Goal: Entertainment & Leisure: Consume media (video, audio)

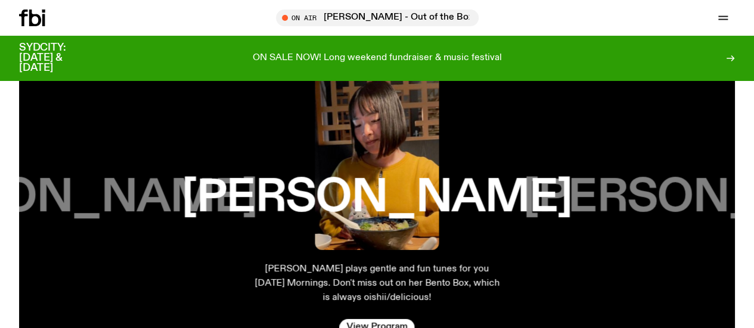
scroll to position [1899, 0]
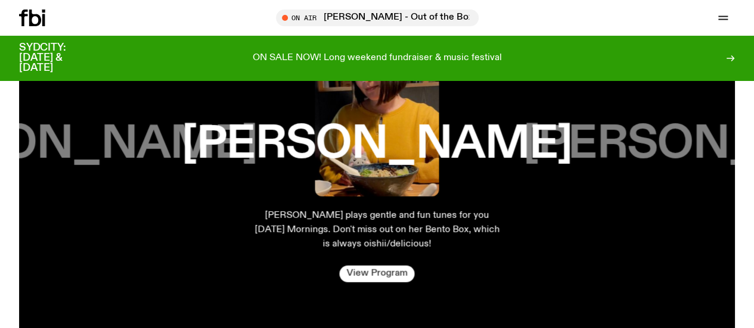
click at [385, 282] on link "View Program" at bounding box center [376, 274] width 75 height 17
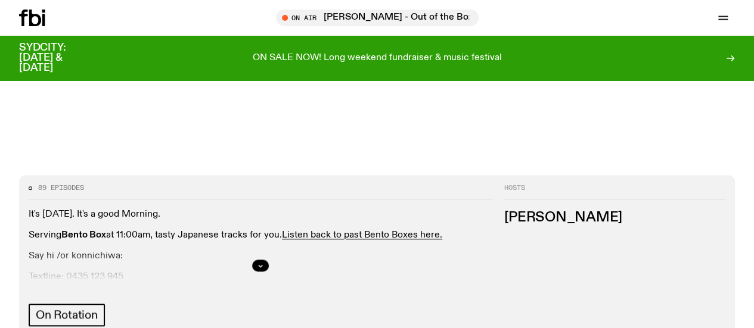
scroll to position [529, 0]
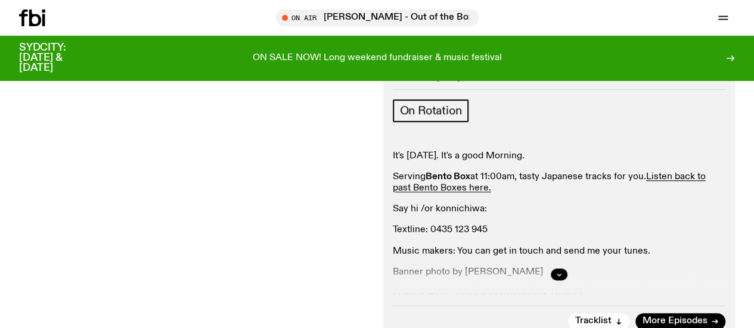
scroll to position [170, 0]
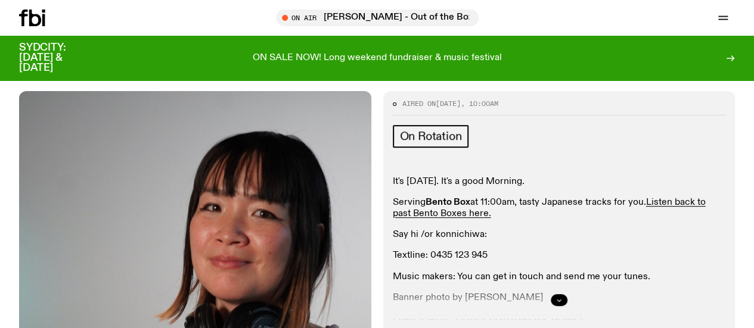
click at [561, 297] on icon "button" at bounding box center [558, 300] width 7 height 7
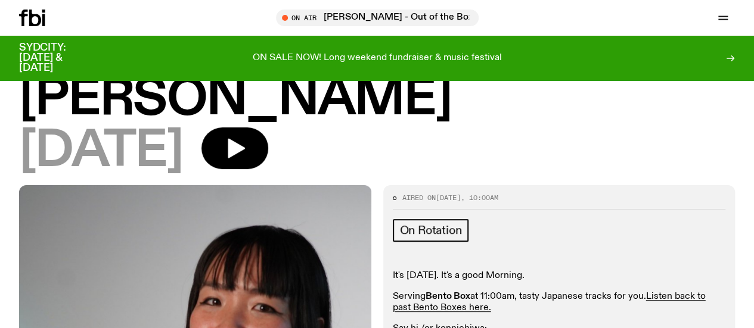
scroll to position [0, 0]
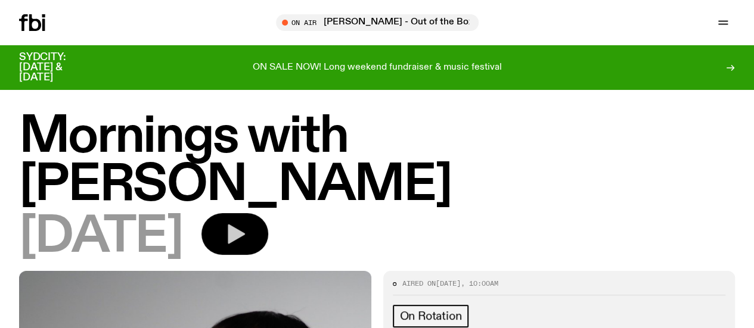
click at [247, 222] on icon "button" at bounding box center [235, 234] width 24 height 24
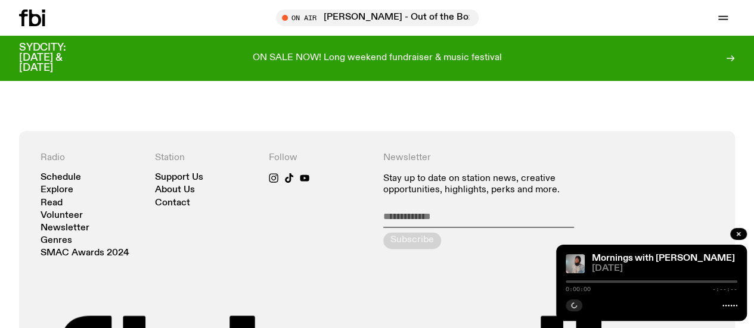
scroll to position [710, 0]
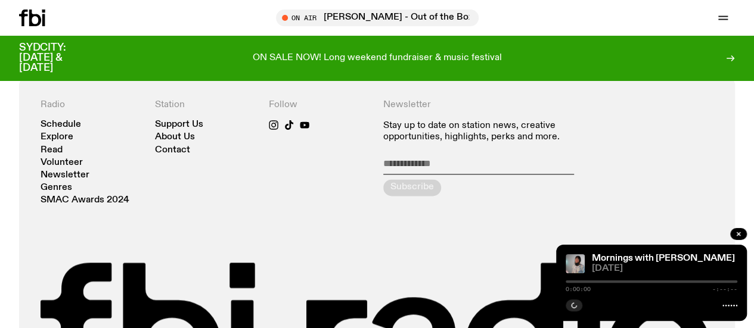
click at [651, 281] on div at bounding box center [651, 282] width 172 height 2
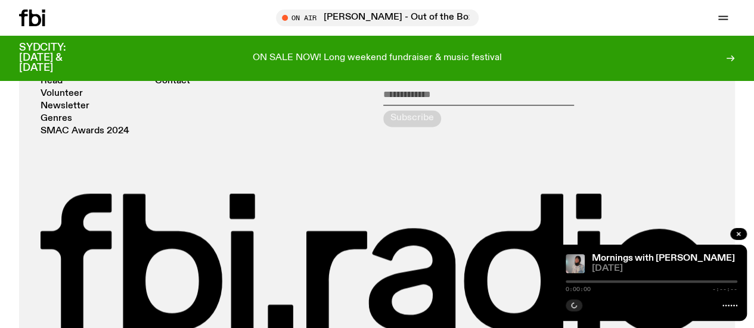
scroll to position [834, 0]
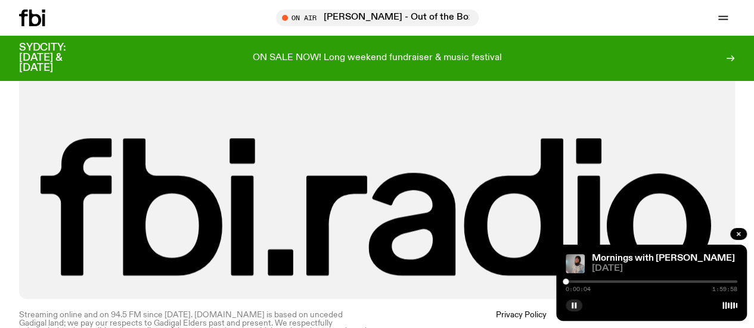
click at [649, 281] on div at bounding box center [651, 282] width 172 height 2
click at [654, 281] on div at bounding box center [651, 282] width 172 height 2
click at [611, 278] on div "1:02:25 1:59:58" at bounding box center [651, 285] width 172 height 14
click at [611, 282] on div at bounding box center [569, 282] width 172 height 2
click at [660, 282] on div at bounding box center [651, 282] width 172 height 2
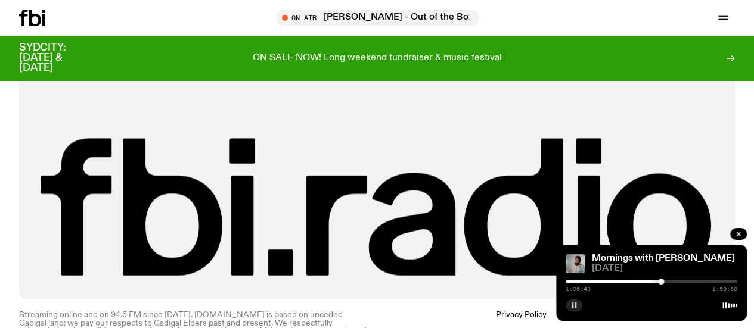
click at [571, 303] on rect "button" at bounding box center [572, 306] width 2 height 6
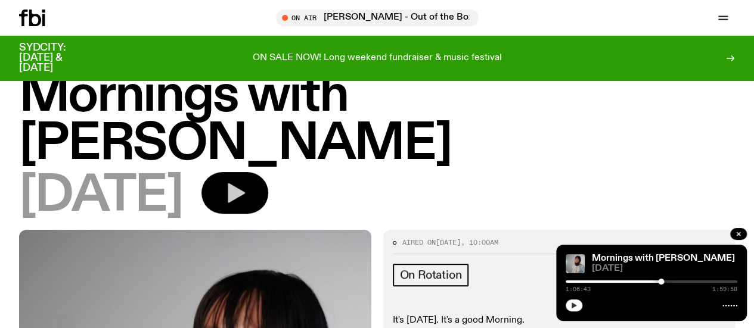
scroll to position [0, 0]
